Goal: Task Accomplishment & Management: Use online tool/utility

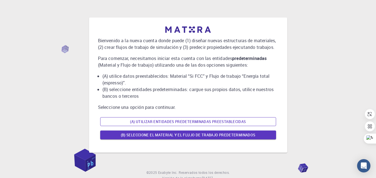
click at [178, 122] on font "(A) Utilizar entidades predeterminadas preestablecidas" at bounding box center [188, 121] width 116 height 5
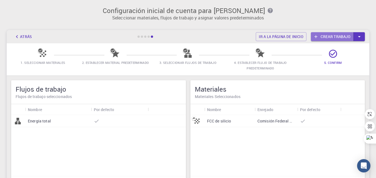
click at [325, 38] on font "Crear trabajo" at bounding box center [336, 36] width 30 height 5
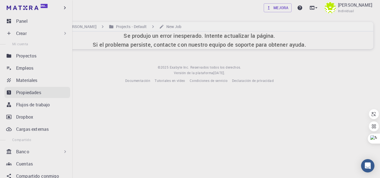
drag, startPoint x: 26, startPoint y: 82, endPoint x: 25, endPoint y: 87, distance: 5.9
click at [26, 81] on font "Materiales" at bounding box center [26, 80] width 21 height 6
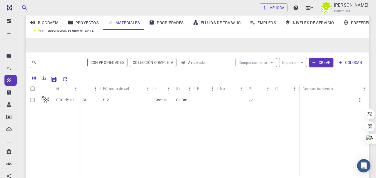
scroll to position [77, 0]
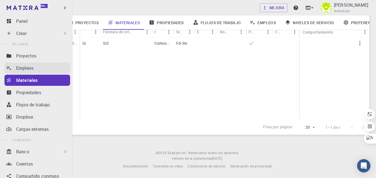
click at [33, 68] on font "Empleos" at bounding box center [24, 68] width 17 height 6
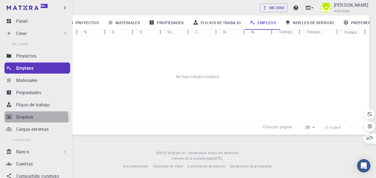
click at [27, 120] on font "Dropbox" at bounding box center [24, 117] width 17 height 6
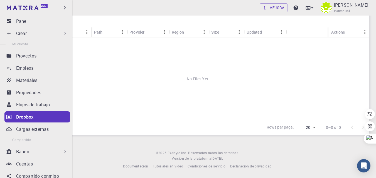
scroll to position [36, 0]
click at [7, 20] on icon at bounding box center [9, 21] width 4 height 4
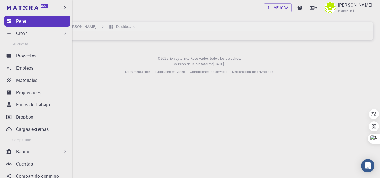
click at [33, 31] on div "Crear" at bounding box center [42, 33] width 52 height 7
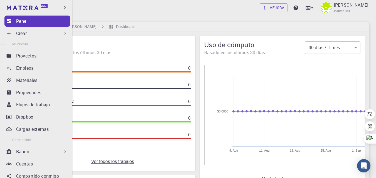
click at [35, 33] on div "Crear" at bounding box center [42, 33] width 52 height 7
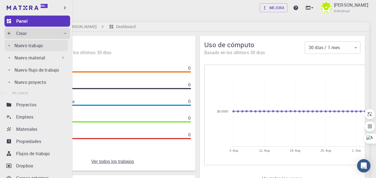
click at [33, 46] on font "Nuevo trabajo" at bounding box center [28, 46] width 28 height 6
